Goal: Navigation & Orientation: Go to known website

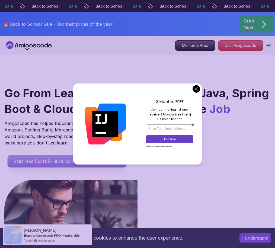
click at [66, 161] on span "Start Free [DATE] - Build Your First Project This Week" at bounding box center [67, 161] width 107 height 5
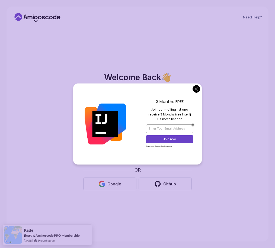
click at [37, 17] on icon at bounding box center [36, 17] width 4 height 3
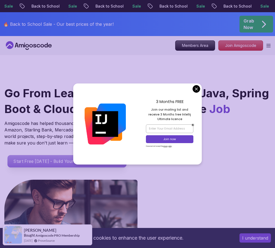
click at [66, 161] on span "Start Free [DATE] - Build Your First Project This Week" at bounding box center [67, 161] width 107 height 5
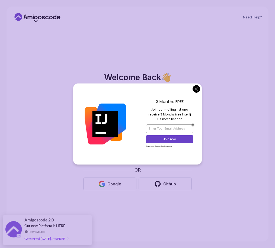
click at [37, 17] on icon at bounding box center [36, 17] width 4 height 3
